Goal: Use online tool/utility: Use online tool/utility

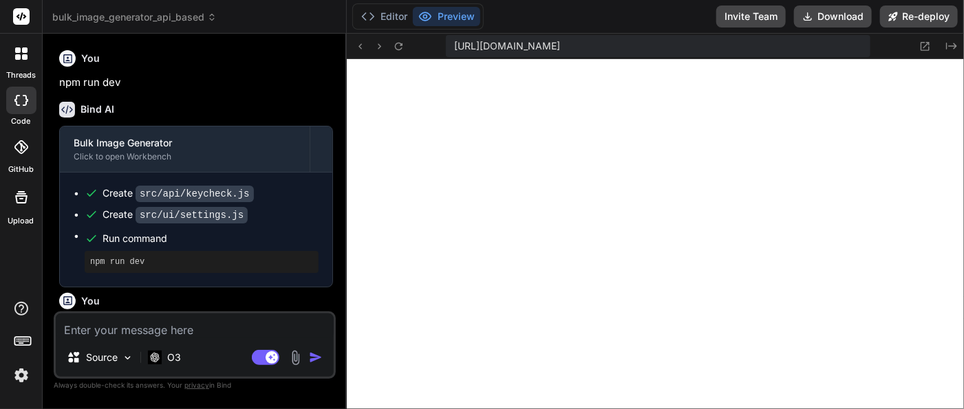
scroll to position [1653, 0]
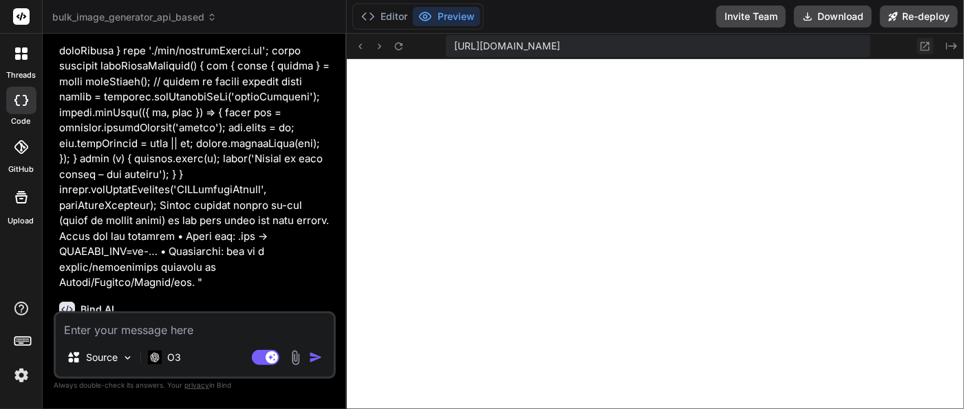
click at [922, 47] on icon at bounding box center [925, 46] width 9 height 9
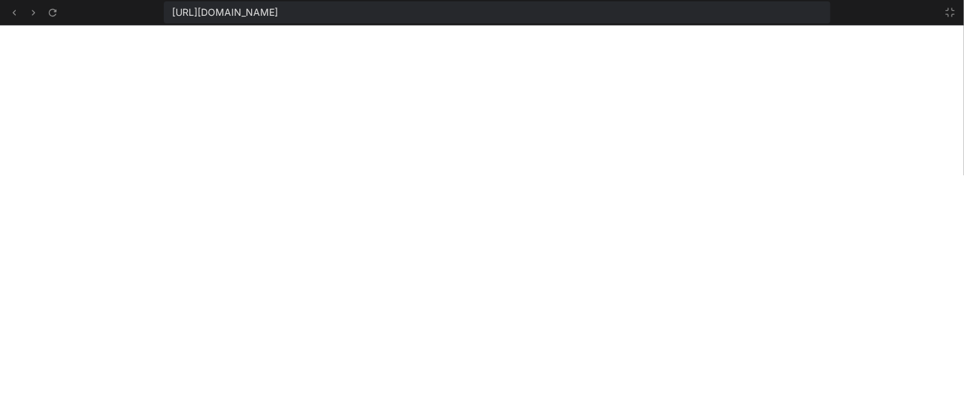
scroll to position [2819, 0]
click at [278, 14] on span "[URL][DOMAIN_NAME]" at bounding box center [225, 13] width 106 height 14
click at [278, 14] on span "https://y0kcklukd0sk6k1gcn36to6gry44is-fi4k-xb0gg04v--3000--96435430.local-corp…" at bounding box center [225, 13] width 106 height 14
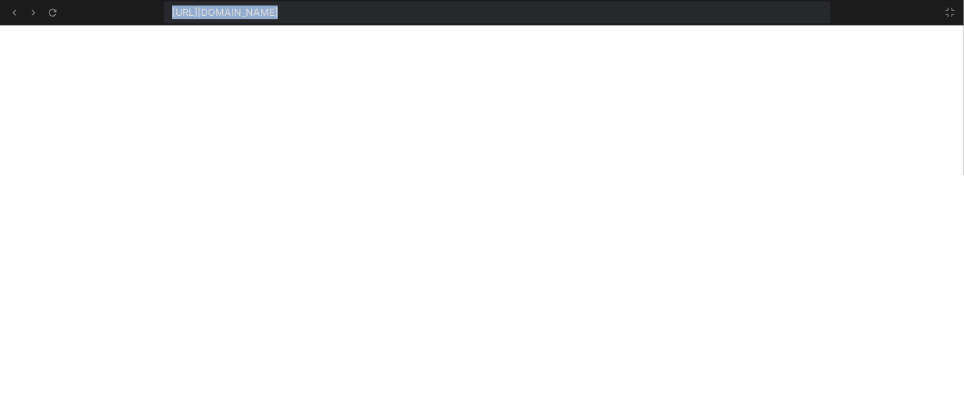
click at [278, 14] on span "https://y0kcklukd0sk6k1gcn36to6gry44is-fi4k-xb0gg04v--3000--96435430.local-corp…" at bounding box center [225, 13] width 106 height 14
copy div "https://y0kcklukd0sk6k1gcn36to6gry44is-fi4k-xb0gg04v--3000--96435430.local-corp…"
type textarea "x"
